Goal: Task Accomplishment & Management: Use online tool/utility

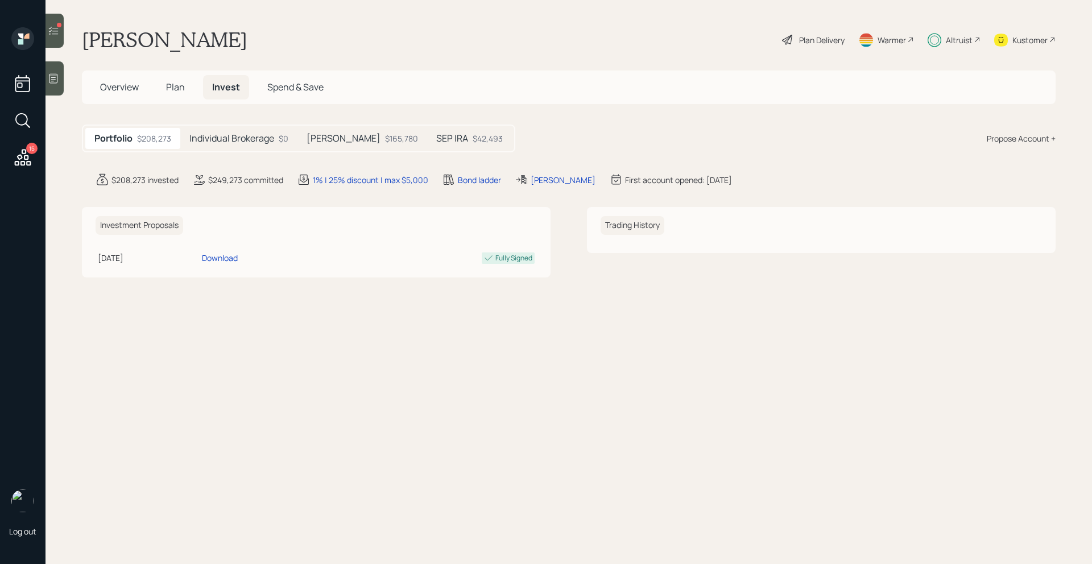
click at [94, 90] on h5 "Overview" at bounding box center [119, 87] width 57 height 24
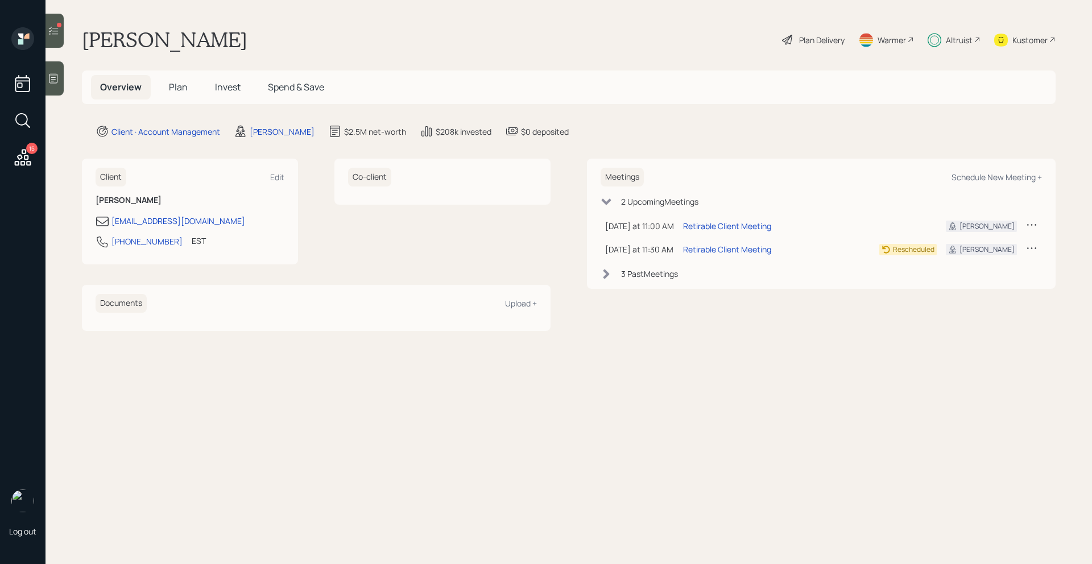
click at [56, 27] on icon at bounding box center [53, 30] width 11 height 11
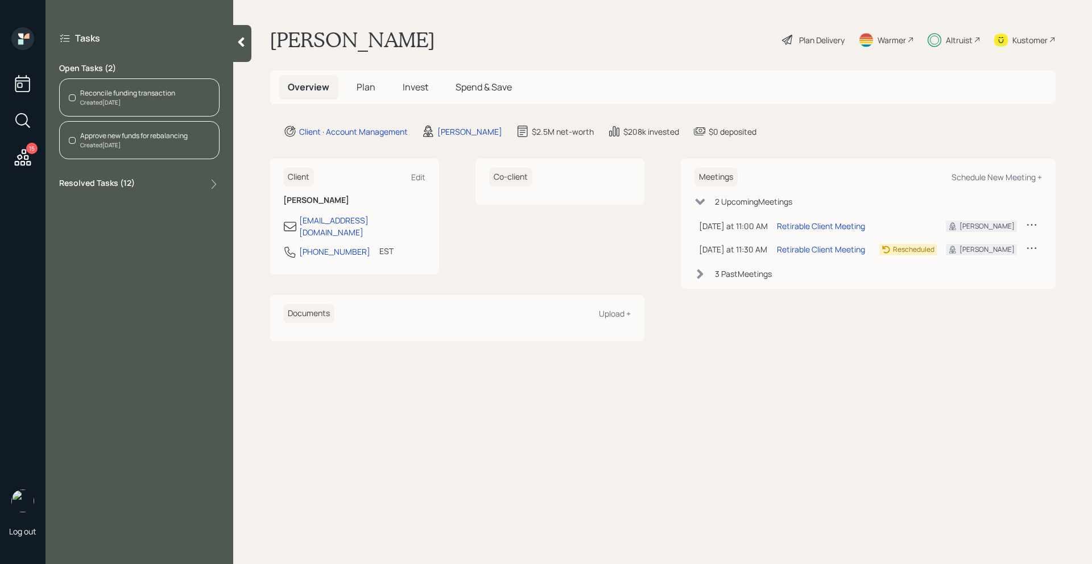
click at [141, 105] on div "Created [DATE]" at bounding box center [127, 102] width 95 height 9
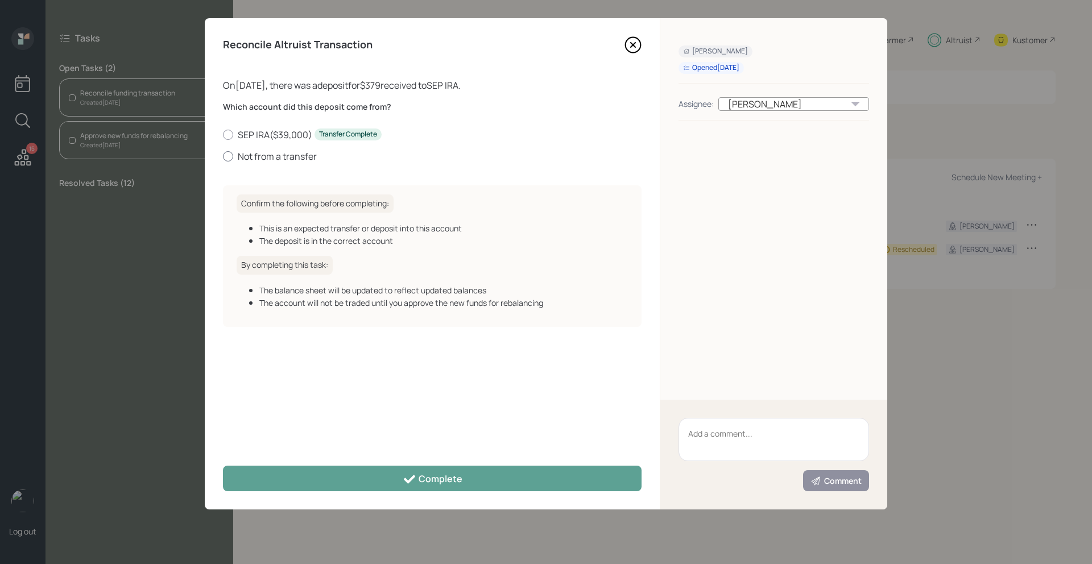
click at [230, 156] on div at bounding box center [228, 156] width 10 height 10
click at [223, 156] on input "Not from a transfer" at bounding box center [222, 156] width 1 height 1
radio input "true"
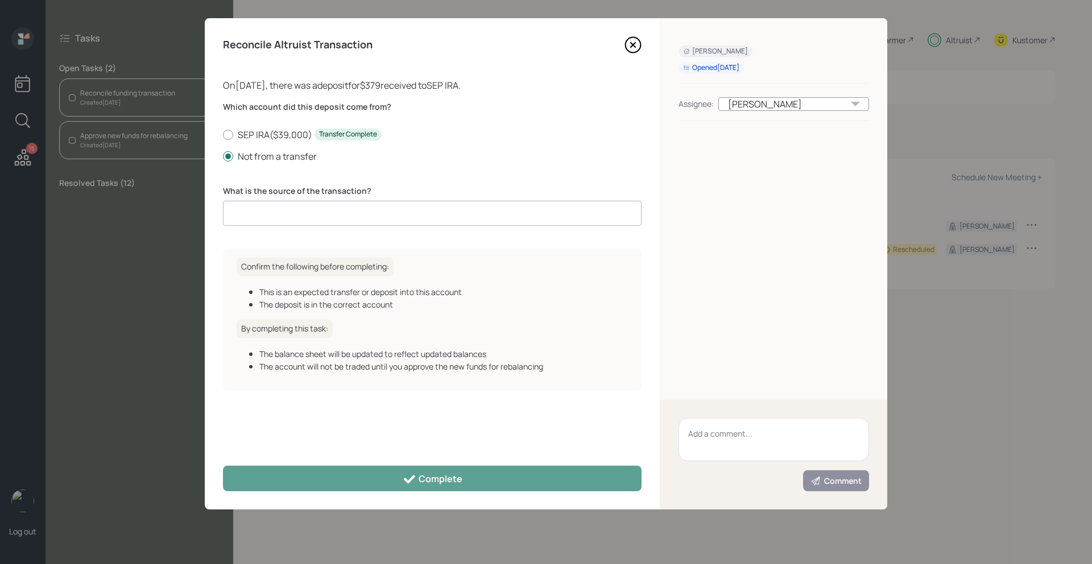
click at [289, 213] on input at bounding box center [432, 213] width 419 height 25
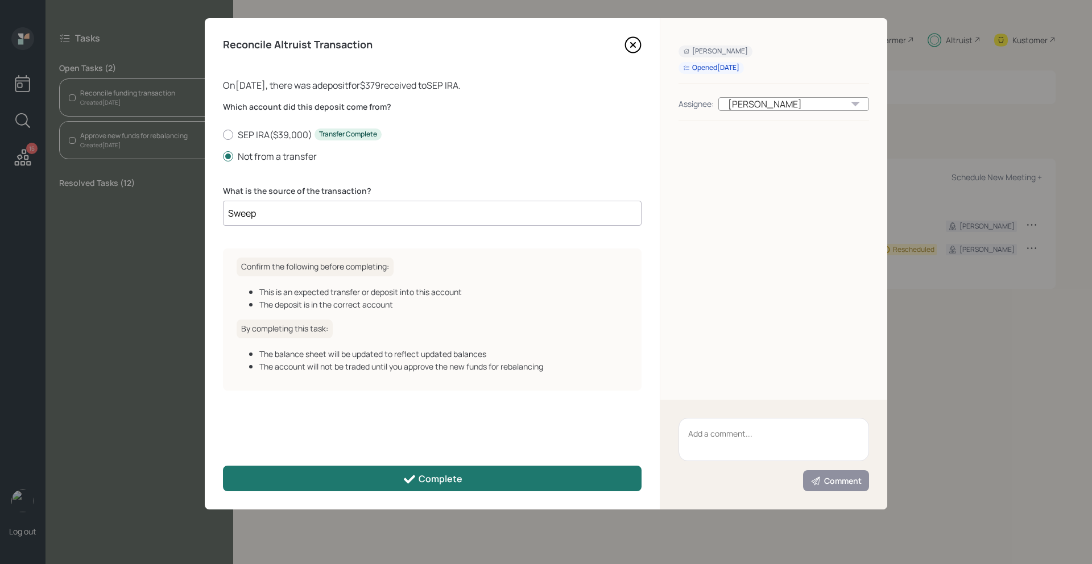
type input "Sweep"
click at [394, 482] on button "Complete" at bounding box center [432, 479] width 419 height 26
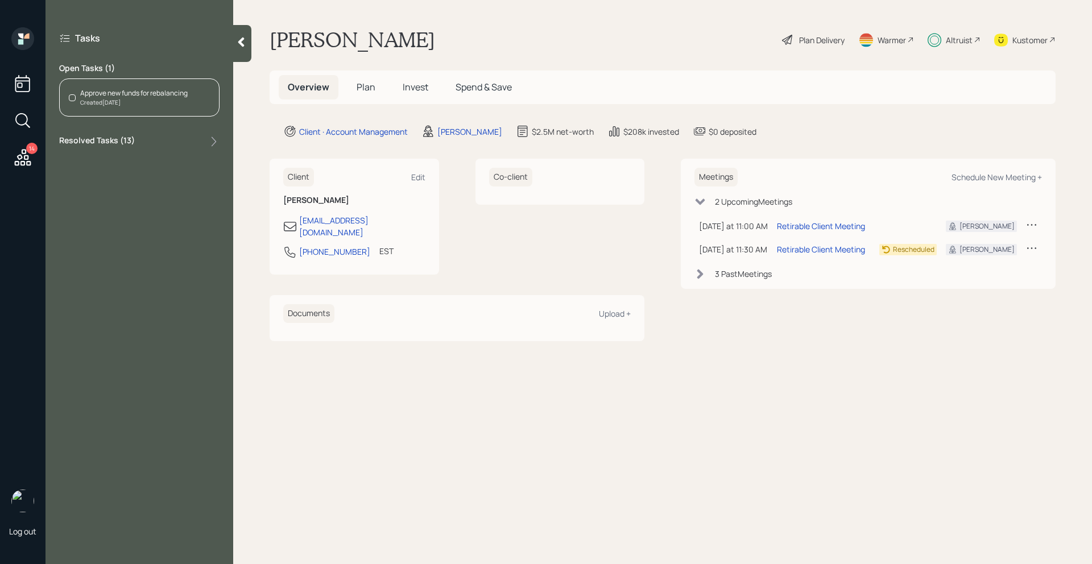
click at [144, 109] on div "Approve new funds for rebalancing Created [DATE]" at bounding box center [139, 97] width 160 height 38
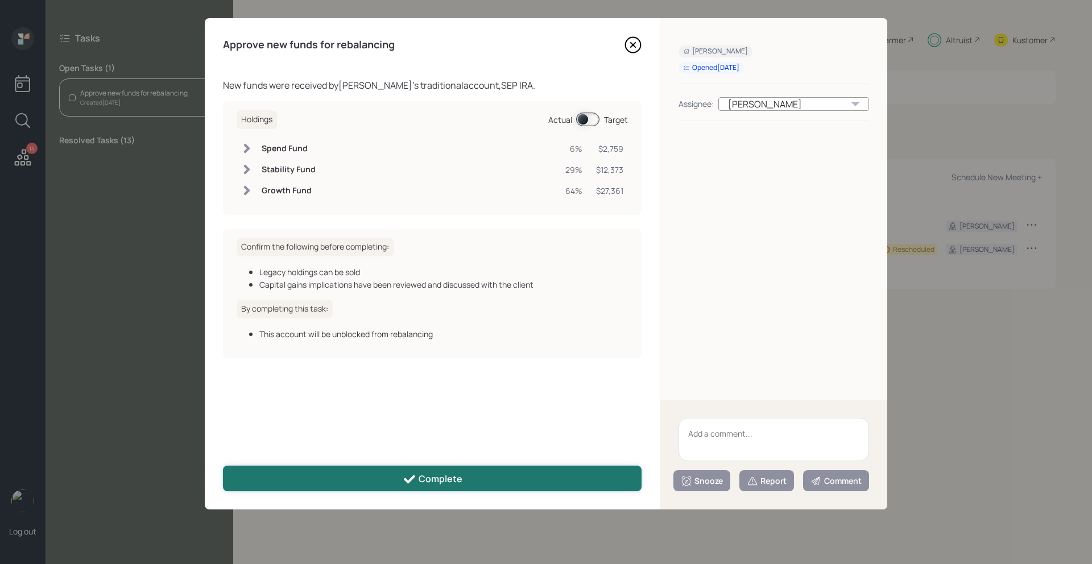
click at [450, 473] on div "Complete" at bounding box center [433, 480] width 60 height 14
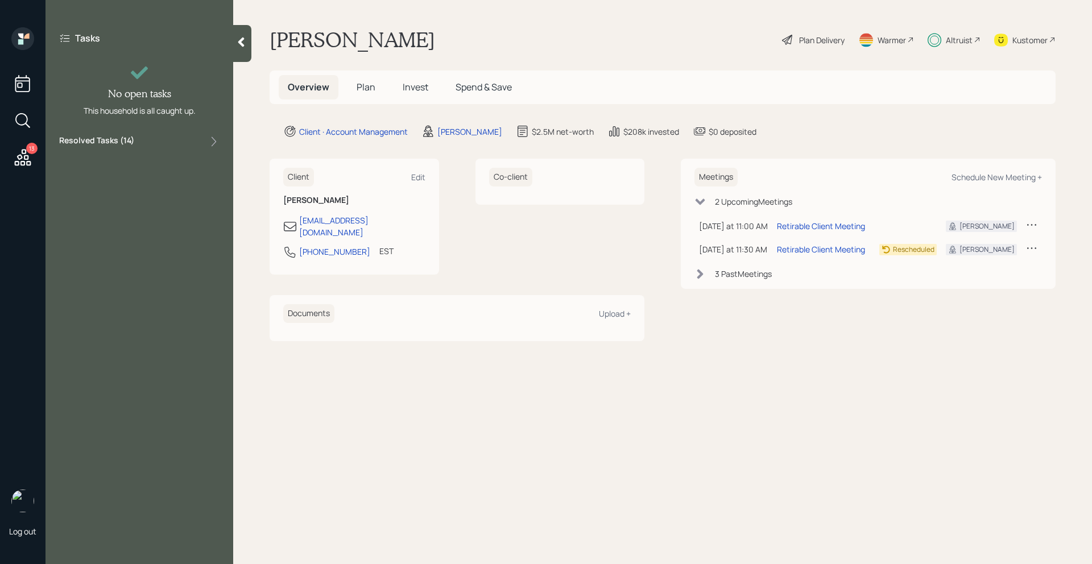
click at [28, 151] on div "13" at bounding box center [31, 148] width 11 height 11
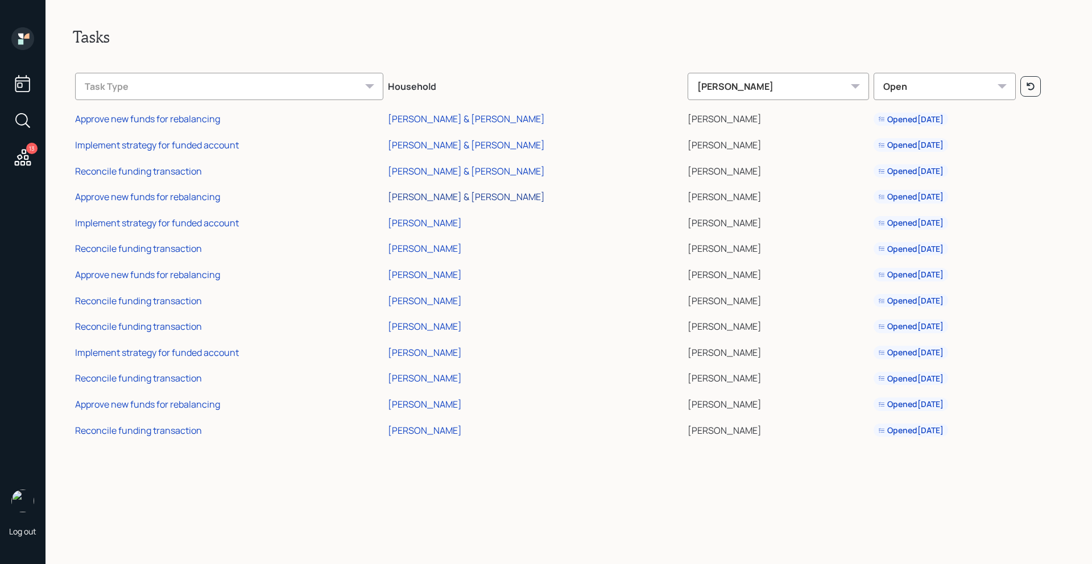
click at [456, 198] on div "[PERSON_NAME] & [PERSON_NAME]" at bounding box center [466, 197] width 157 height 13
